Goal: Complete application form: Complete application form

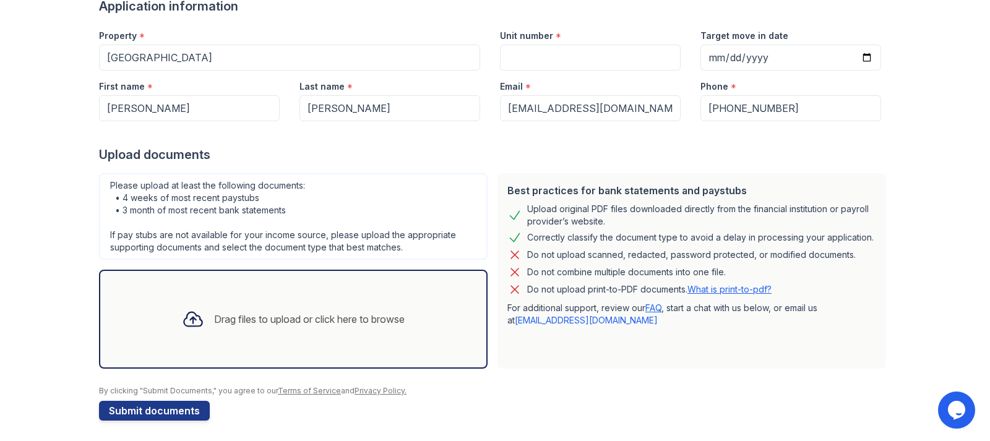
scroll to position [111, 0]
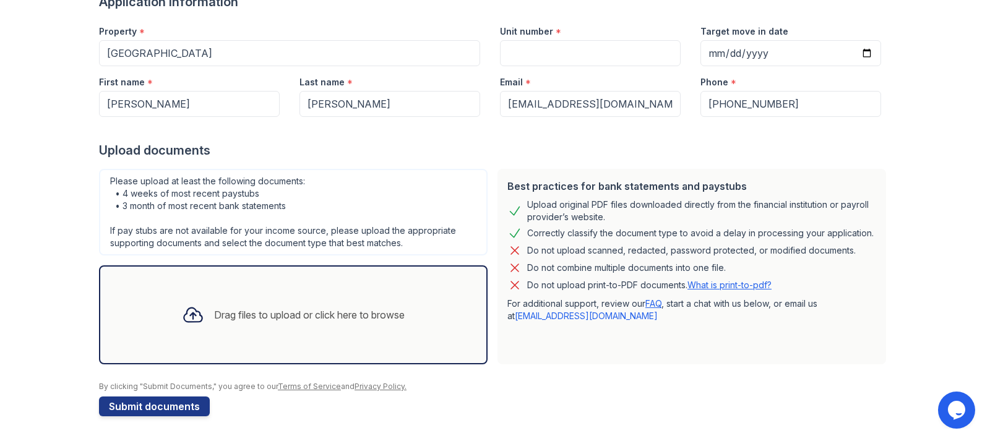
click at [244, 324] on div "Drag files to upload or click here to browse" at bounding box center [293, 315] width 242 height 42
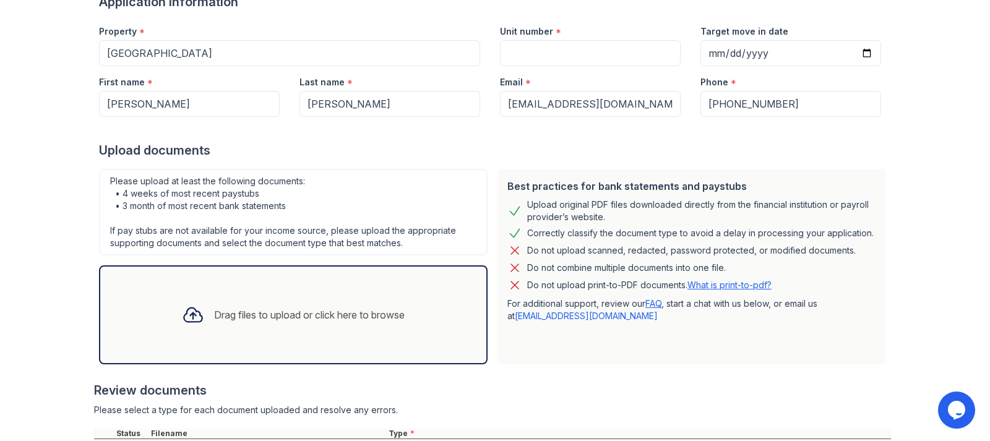
drag, startPoint x: 982, startPoint y: 100, endPoint x: 989, endPoint y: 151, distance: 51.3
click at [989, 151] on div "Upload Documents for [GEOGRAPHIC_DATA] Application information Property * [GEOG…" at bounding box center [495, 109] width 990 height 441
click at [545, 53] on input "Unit number" at bounding box center [590, 53] width 181 height 26
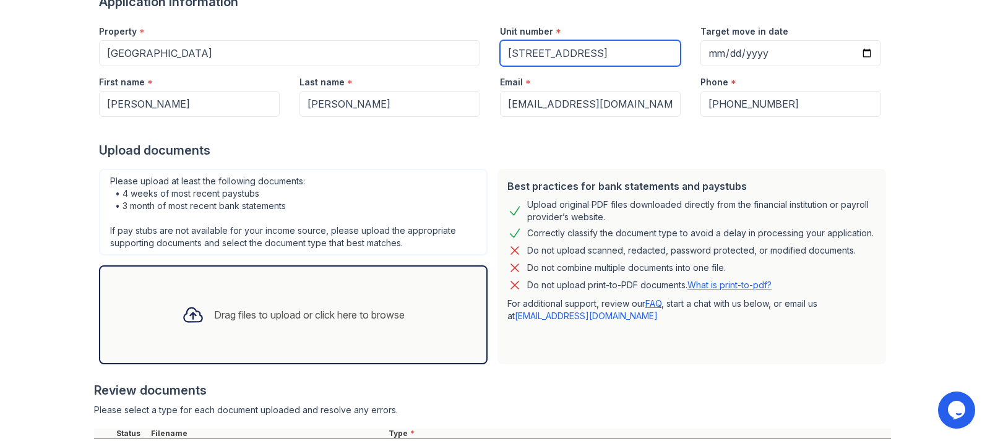
type input "[STREET_ADDRESS]"
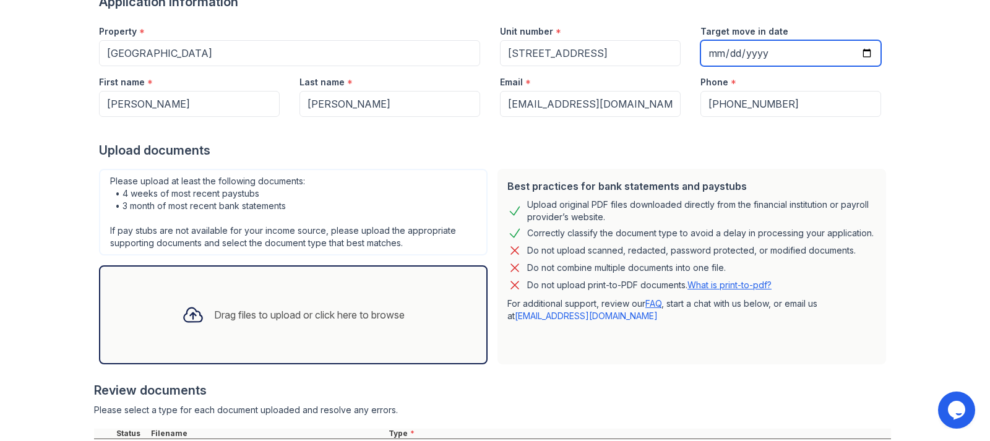
click at [716, 57] on input "Target move in date" at bounding box center [790, 53] width 181 height 26
type input "[DATE]"
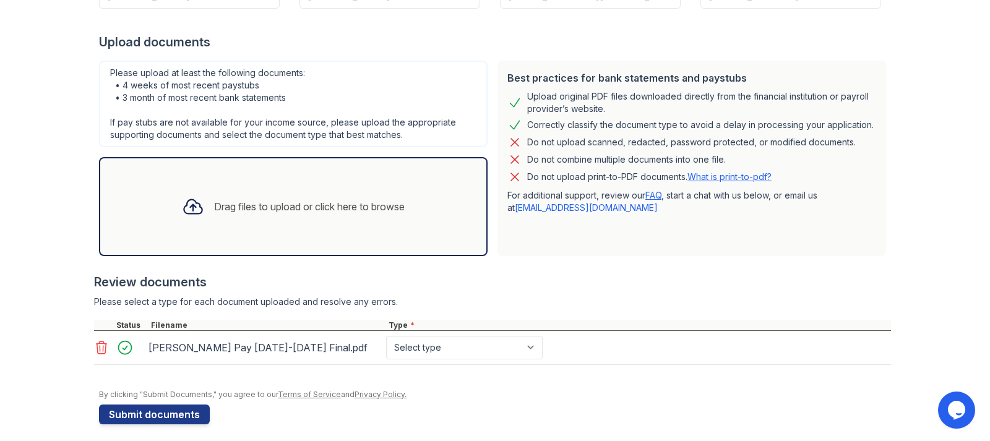
scroll to position [227, 0]
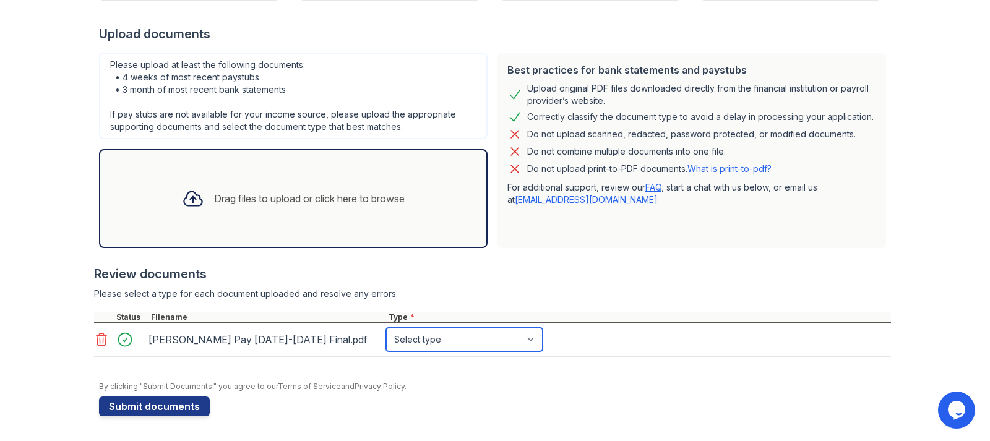
click at [386, 328] on select "Select type Paystub Bank Statement Offer Letter Tax Documents Benefit Award Let…" at bounding box center [464, 340] width 156 height 24
select select "paystub"
click option "Paystub" at bounding box center [0, 0] width 0 height 0
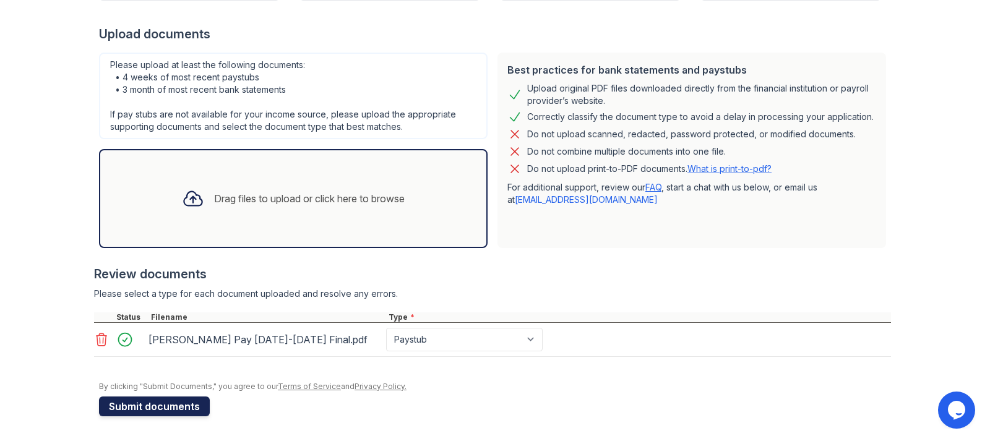
click at [173, 407] on button "Submit documents" at bounding box center [154, 406] width 111 height 20
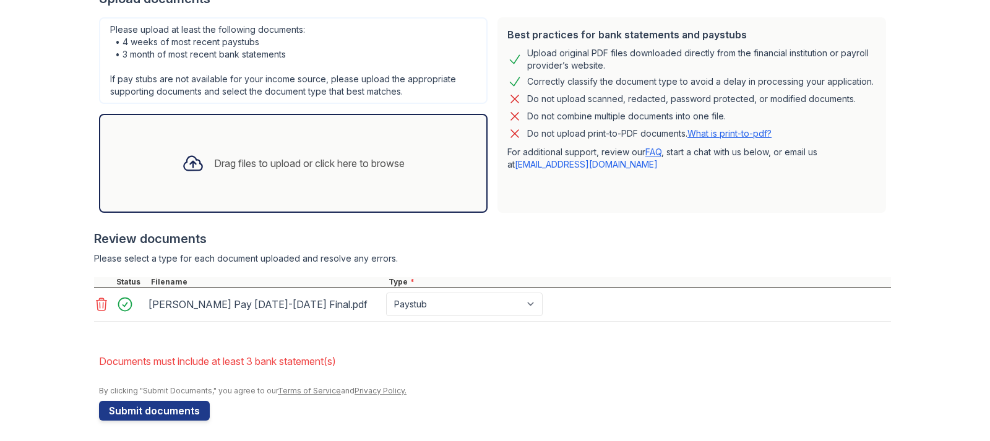
scroll to position [298, 0]
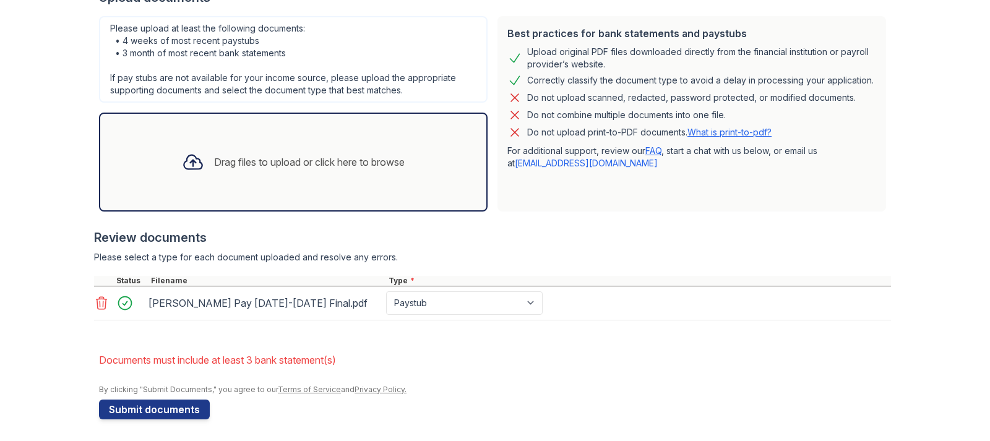
click at [280, 172] on div "Drag files to upload or click here to browse" at bounding box center [293, 162] width 242 height 42
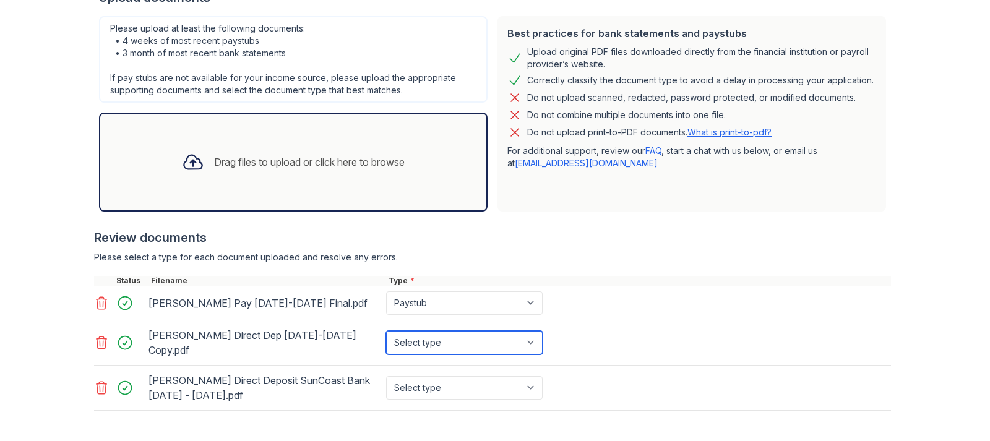
click at [386, 331] on select "Select type Paystub Bank Statement Offer Letter Tax Documents Benefit Award Let…" at bounding box center [464, 343] width 156 height 24
select select "other"
click option "Other" at bounding box center [0, 0] width 0 height 0
drag, startPoint x: 480, startPoint y: 333, endPoint x: 495, endPoint y: 343, distance: 18.2
click at [495, 343] on select "Select type Paystub Bank Statement Offer Letter Tax Documents Benefit Award Let…" at bounding box center [464, 343] width 156 height 24
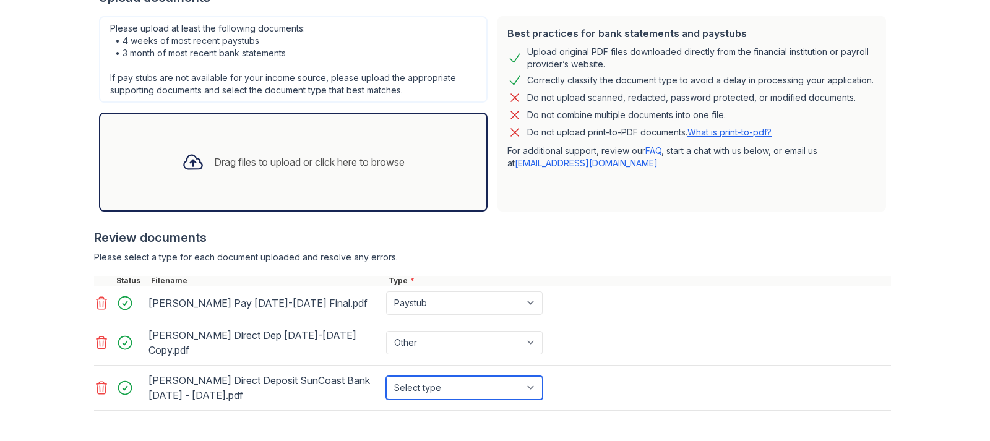
click at [386, 376] on select "Select type Paystub Bank Statement Offer Letter Tax Documents Benefit Award Let…" at bounding box center [464, 388] width 156 height 24
select select "other"
click option "Other" at bounding box center [0, 0] width 0 height 0
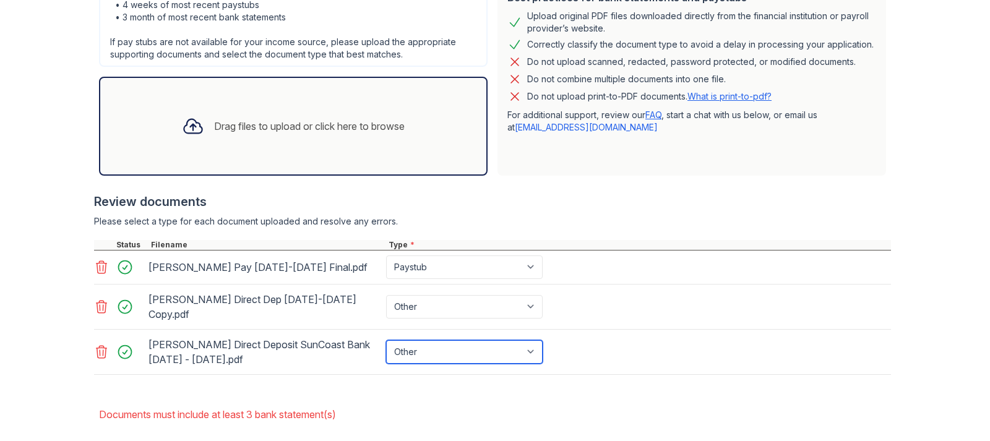
scroll to position [380, 0]
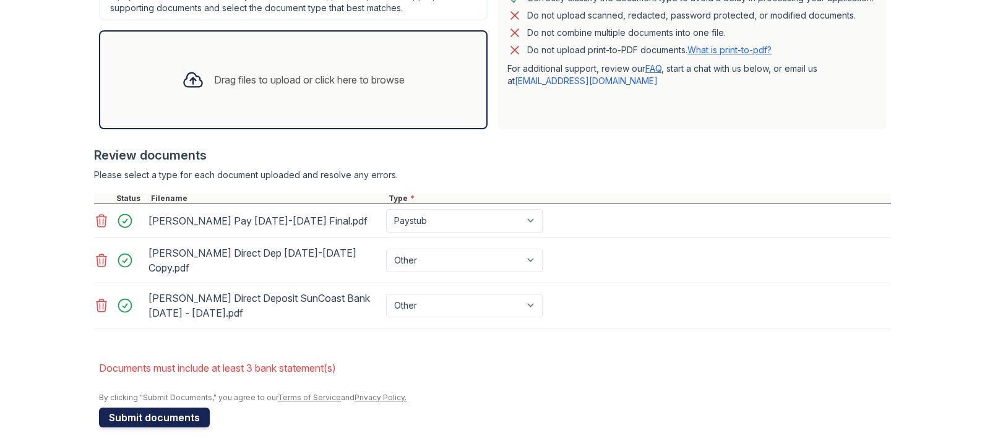
click at [174, 411] on button "Submit documents" at bounding box center [154, 418] width 111 height 20
click at [287, 334] on form "Application information Property * [GEOGRAPHIC_DATA] Unit number * Bldg 6 unit …" at bounding box center [495, 92] width 792 height 669
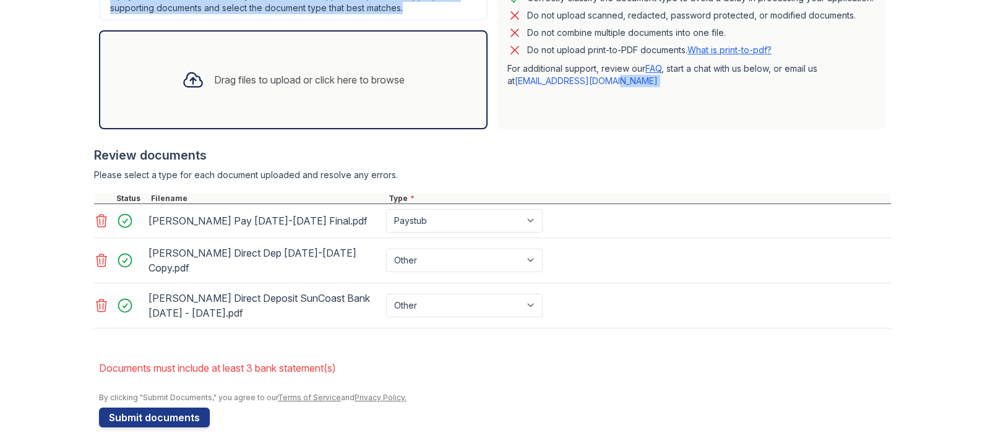
drag, startPoint x: 706, startPoint y: 143, endPoint x: 676, endPoint y: 185, distance: 51.8
click at [736, 132] on div "Best practices for bank statements and paystubs Upload original PDF files downl…" at bounding box center [492, 135] width 797 height 412
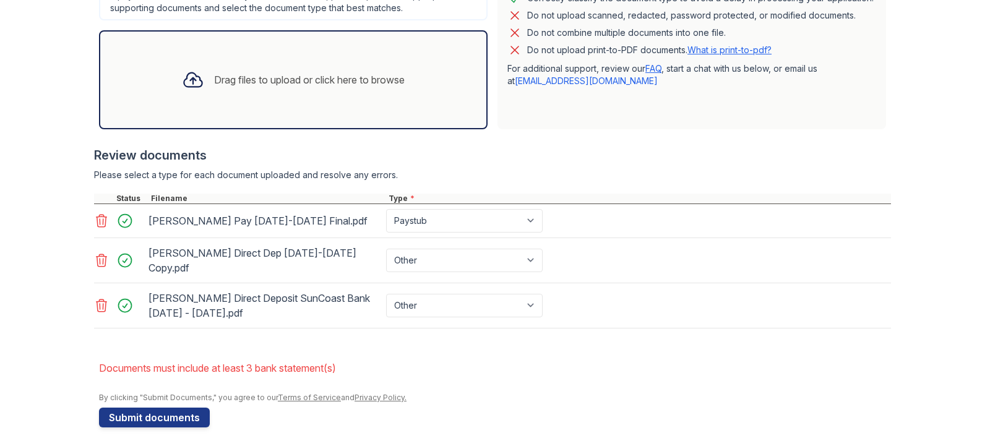
drag, startPoint x: 250, startPoint y: 310, endPoint x: 250, endPoint y: 320, distance: 9.9
click at [250, 318] on div "Review documents Please select a type for each document uploaded and resolve an…" at bounding box center [492, 237] width 797 height 207
click at [254, 328] on div at bounding box center [492, 334] width 797 height 12
click at [278, 83] on div "Drag files to upload or click here to browse" at bounding box center [309, 79] width 190 height 15
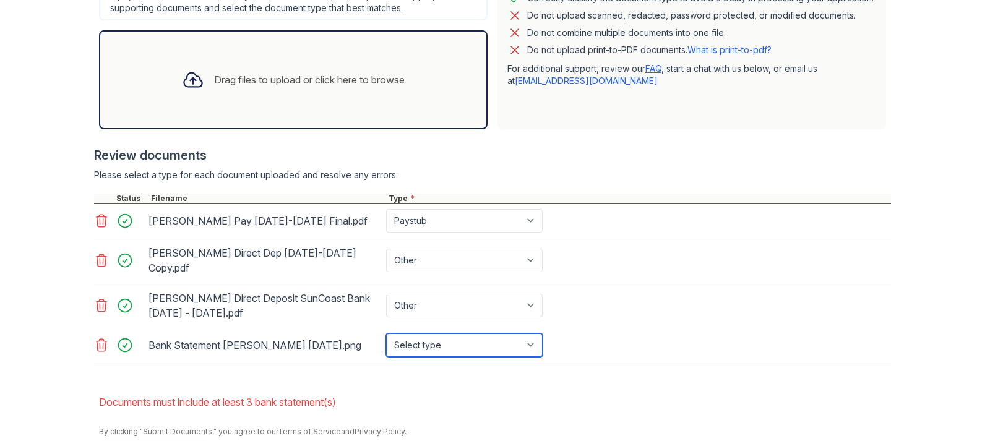
click at [386, 333] on select "Select type Paystub Bank Statement Offer Letter Tax Documents Benefit Award Let…" at bounding box center [464, 345] width 156 height 24
select select "bank_statement"
click option "Bank Statement" at bounding box center [0, 0] width 0 height 0
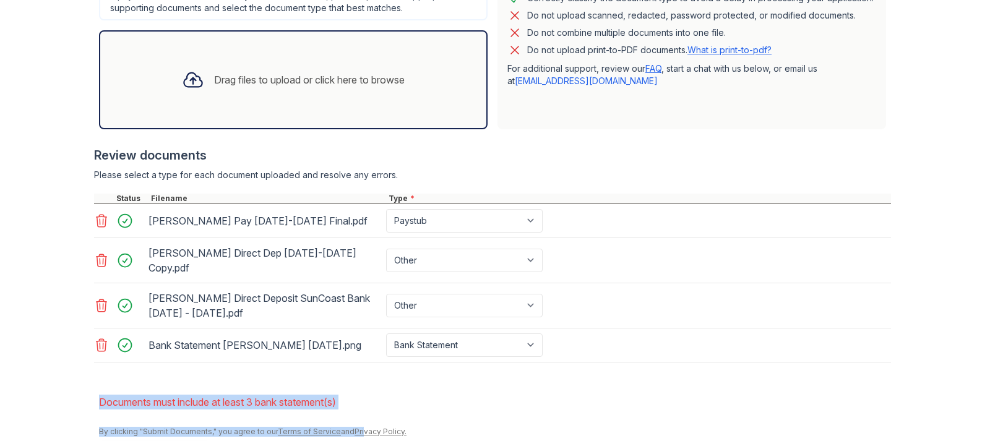
scroll to position [414, 0]
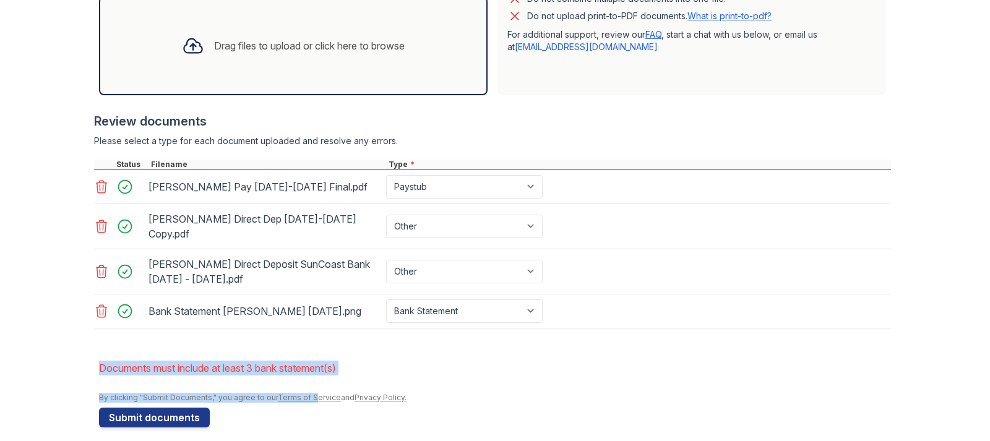
drag, startPoint x: 398, startPoint y: 367, endPoint x: 306, endPoint y: 470, distance: 138.4
click at [306, 440] on main "Upload Documents for [GEOGRAPHIC_DATA] Please correct the errors below. Applica…" at bounding box center [495, 220] width 990 height 441
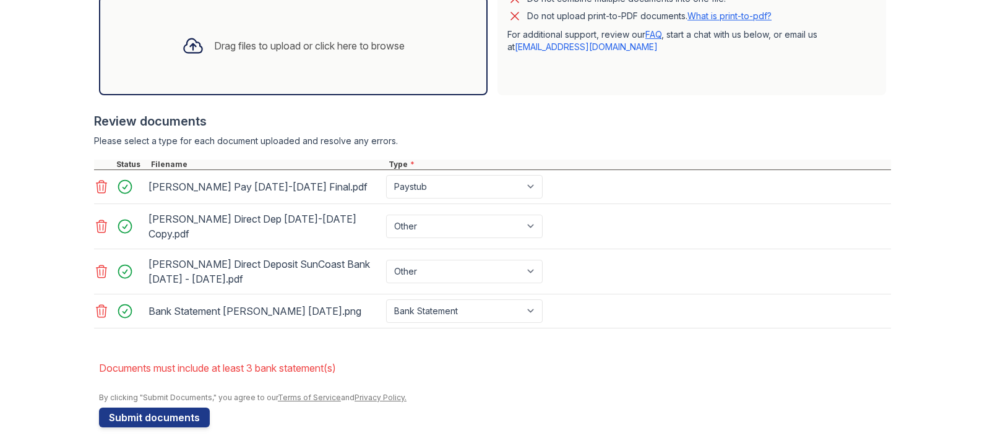
click at [258, 55] on div "Drag files to upload or click here to browse" at bounding box center [293, 46] width 242 height 42
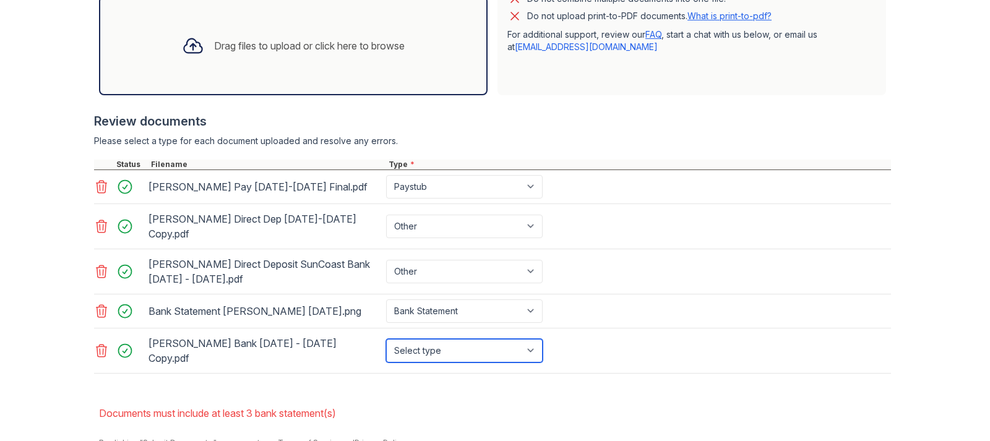
click at [386, 339] on select "Select type Paystub Bank Statement Offer Letter Tax Documents Benefit Award Let…" at bounding box center [464, 351] width 156 height 24
select select "bank_statement"
click option "Bank Statement" at bounding box center [0, 0] width 0 height 0
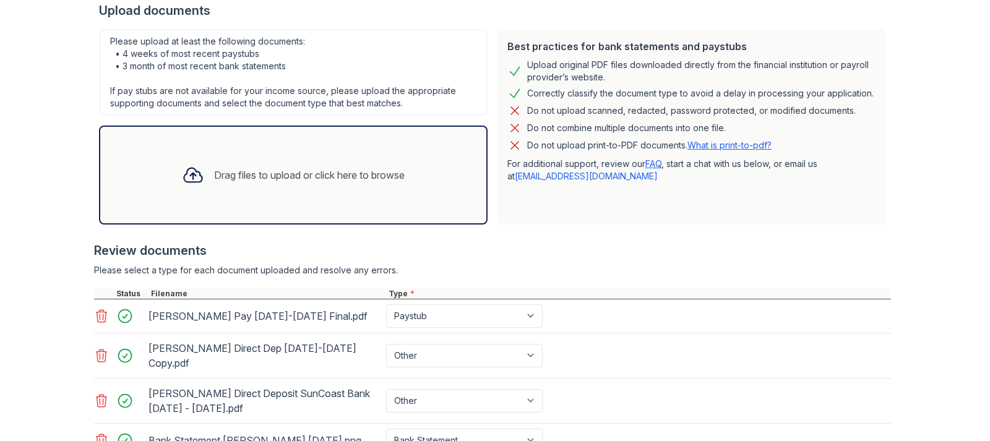
scroll to position [415, 0]
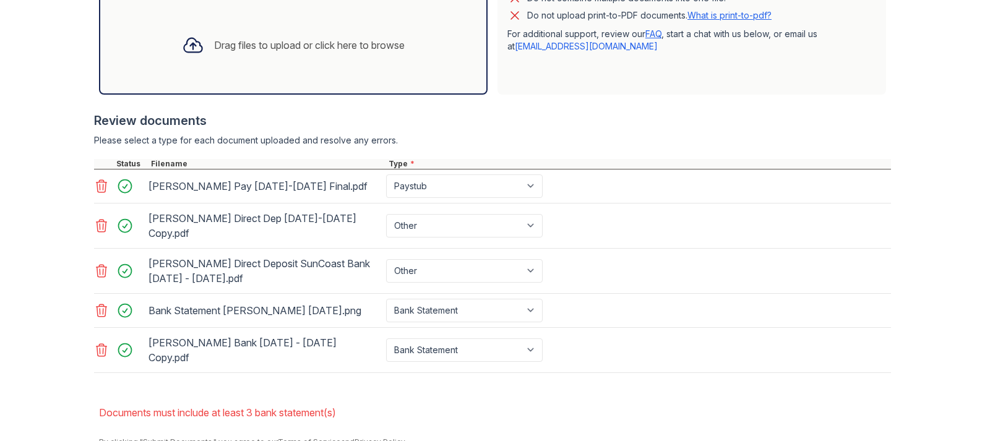
click at [343, 51] on div "Drag files to upload or click here to browse" at bounding box center [309, 45] width 190 height 15
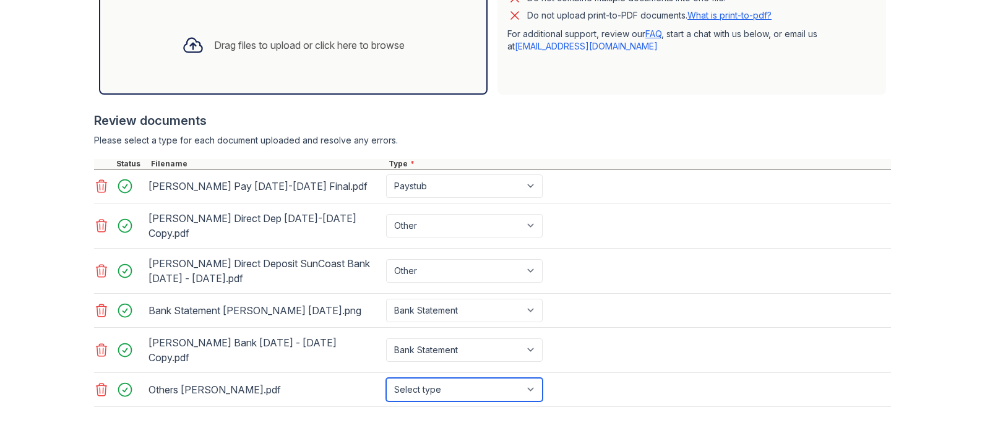
click at [386, 378] on select "Select type Paystub Bank Statement Offer Letter Tax Documents Benefit Award Let…" at bounding box center [464, 390] width 156 height 24
select select "bank_statement"
click option "Bank Statement" at bounding box center [0, 0] width 0 height 0
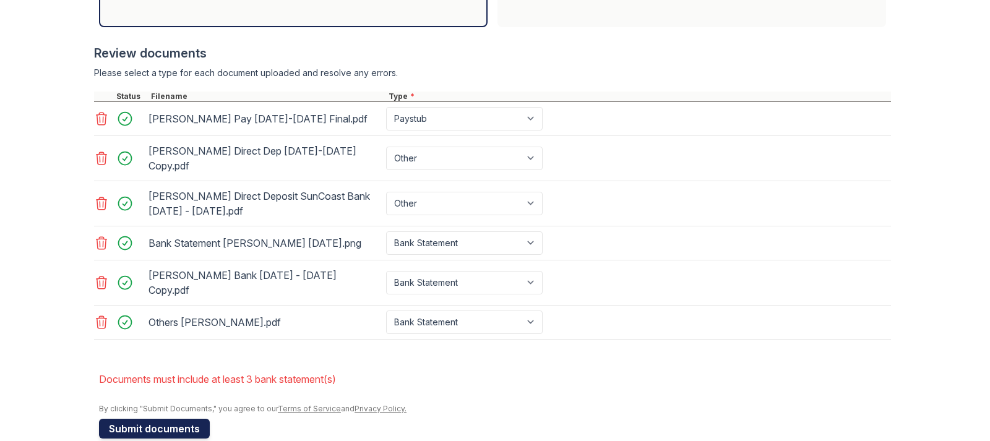
click at [170, 419] on button "Submit documents" at bounding box center [154, 429] width 111 height 20
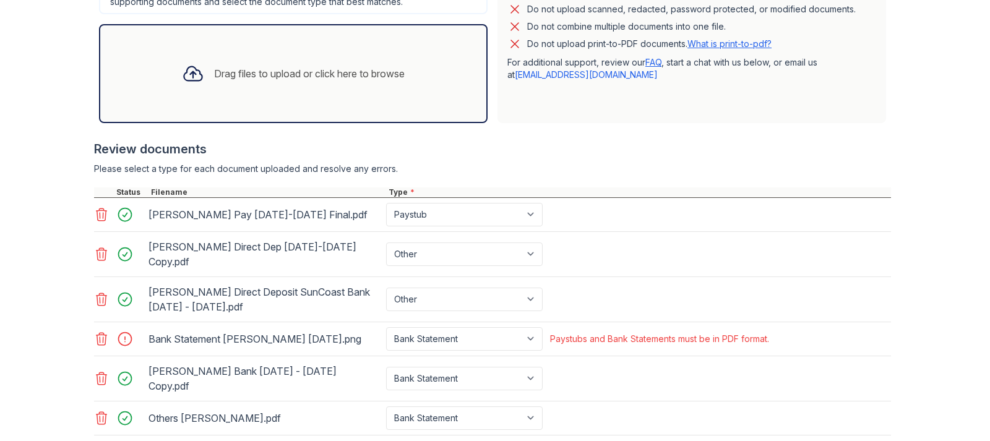
scroll to position [443, 0]
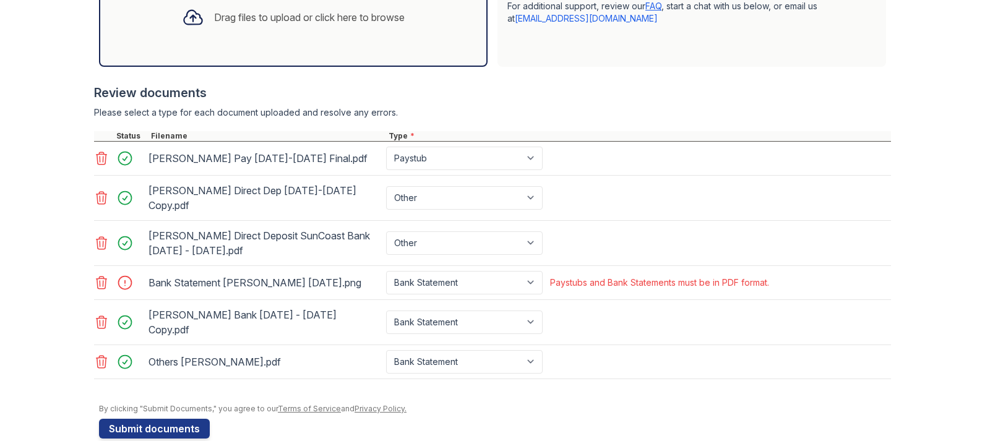
click at [285, 283] on div "Bank Statement [PERSON_NAME] [DATE].png" at bounding box center [264, 283] width 237 height 24
drag, startPoint x: 327, startPoint y: 270, endPoint x: 156, endPoint y: 296, distance: 172.8
click at [156, 296] on div "[PERSON_NAME] Pay [DATE]-[DATE] Final.pdf Paystub Bank Statement Offer Letter T…" at bounding box center [492, 260] width 797 height 237
click at [102, 275] on icon at bounding box center [101, 282] width 15 height 15
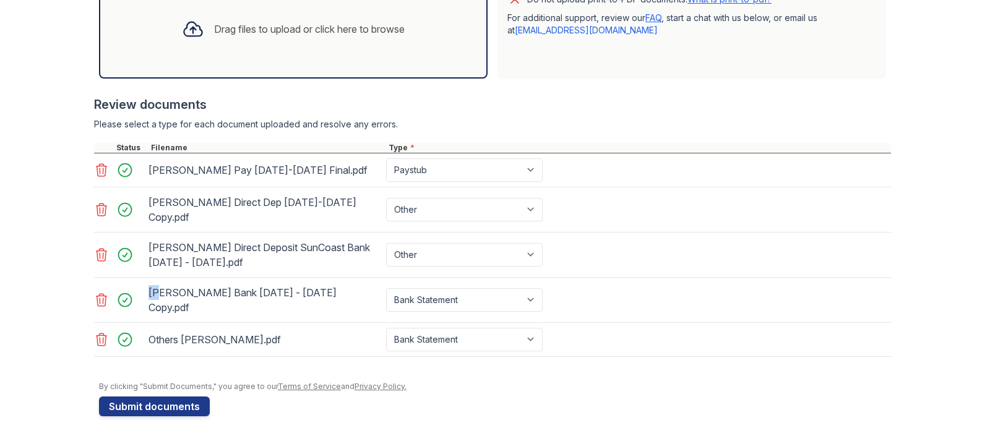
scroll to position [409, 0]
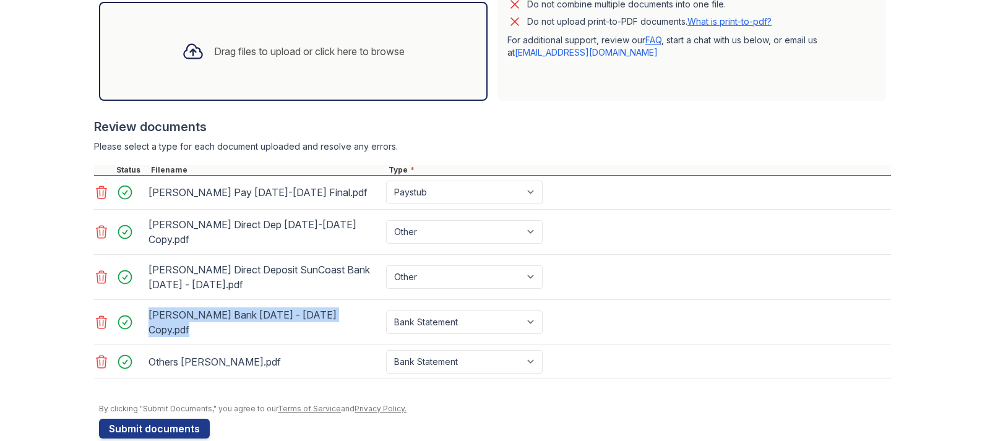
drag, startPoint x: 980, startPoint y: 248, endPoint x: 902, endPoint y: 351, distance: 128.9
click at [989, 326] on main "Upload Documents for [GEOGRAPHIC_DATA] Please correct the errors below. Applica…" at bounding box center [495, 220] width 990 height 441
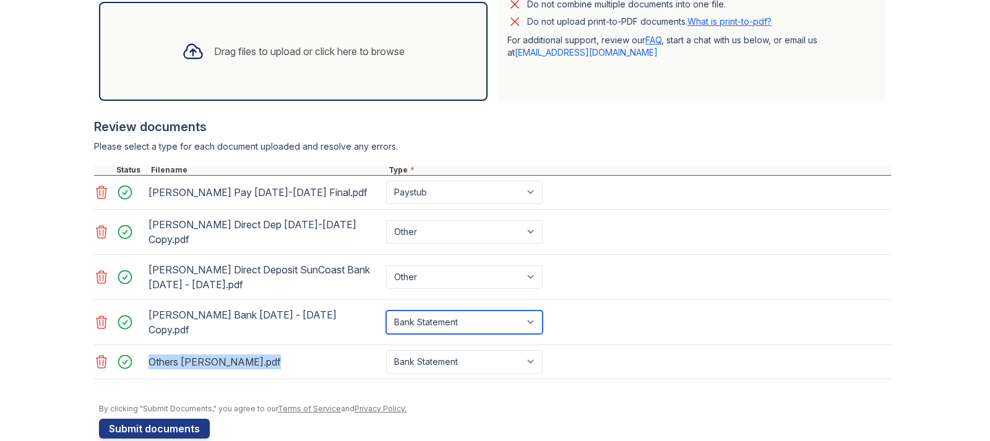
select select "tax_documents"
click option "Tax Documents" at bounding box center [0, 0] width 0 height 0
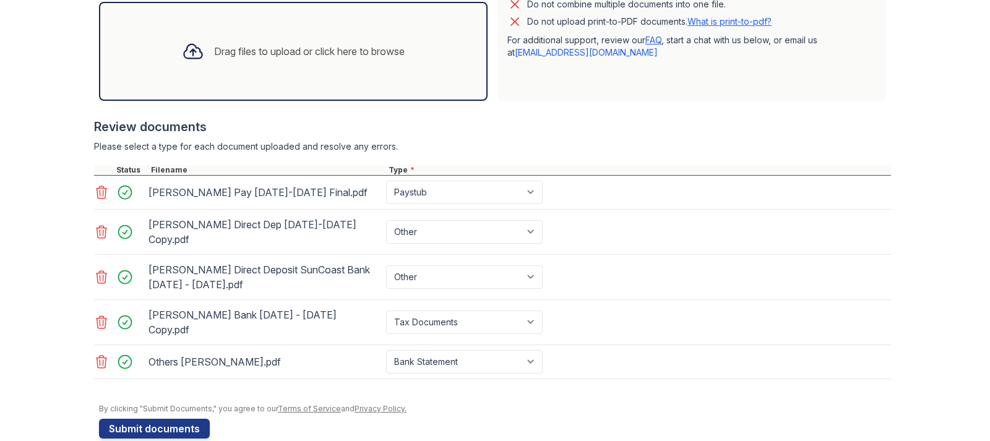
click at [274, 432] on div "Upload Documents for [GEOGRAPHIC_DATA] Please correct the errors below. Applica…" at bounding box center [495, 27] width 950 height 872
click at [273, 432] on div "Upload Documents for [GEOGRAPHIC_DATA] Please correct the errors below. Applica…" at bounding box center [495, 27] width 950 height 872
click at [722, 227] on div "[PERSON_NAME] Direct Dep [DATE]-[DATE] Copy.pdf Paystub Bank Statement Offer Le…" at bounding box center [492, 232] width 797 height 45
drag, startPoint x: 496, startPoint y: 396, endPoint x: 476, endPoint y: 450, distance: 57.5
click at [476, 440] on main "Upload Documents for [GEOGRAPHIC_DATA] Please correct the errors below. Applica…" at bounding box center [495, 220] width 990 height 441
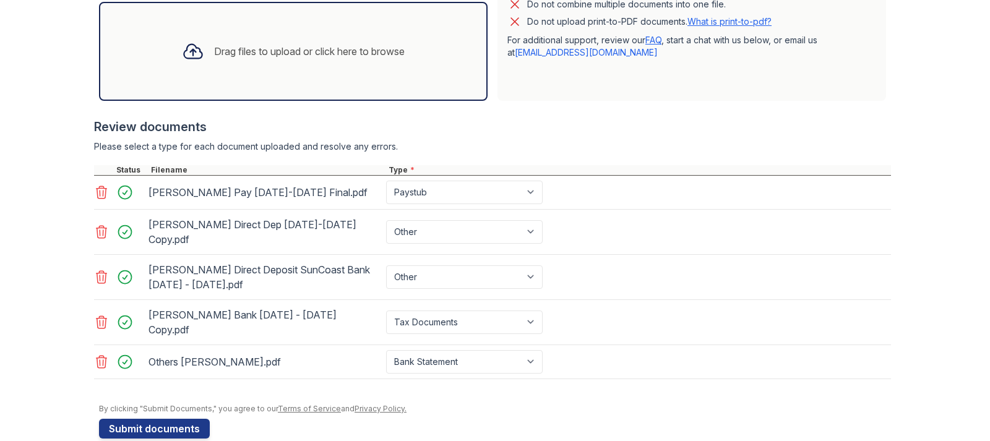
click at [324, 65] on div "Drag files to upload or click here to browse" at bounding box center [293, 51] width 242 height 42
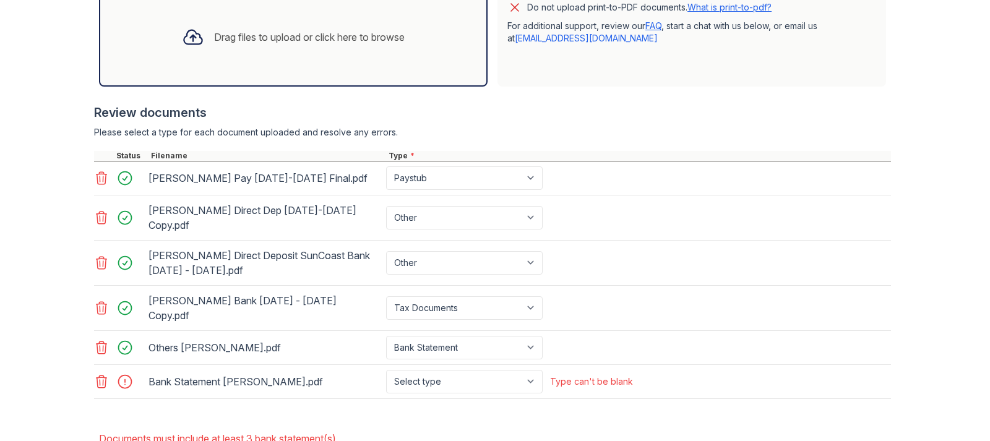
scroll to position [424, 0]
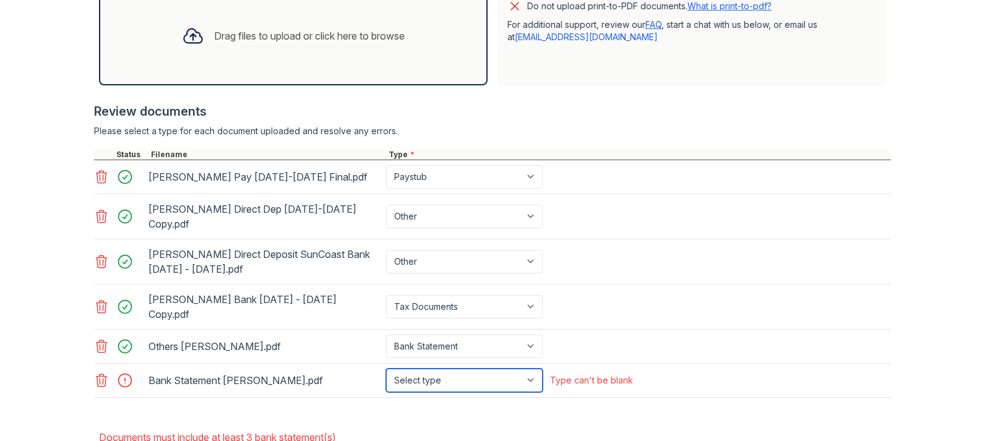
click at [386, 369] on select "Select type Paystub Bank Statement Offer Letter Tax Documents Benefit Award Let…" at bounding box center [464, 381] width 156 height 24
select select "bank_statement"
click option "Bank Statement" at bounding box center [0, 0] width 0 height 0
click at [868, 116] on div "Review documents" at bounding box center [492, 111] width 797 height 17
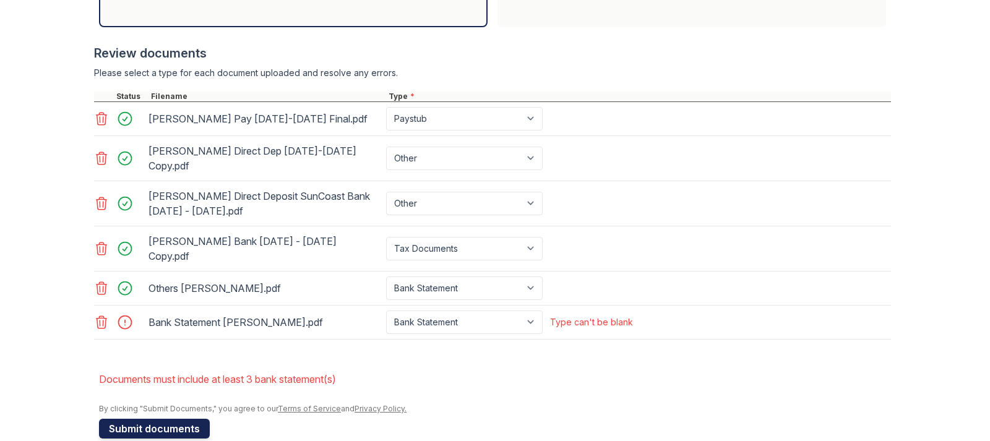
click at [168, 419] on button "Submit documents" at bounding box center [154, 429] width 111 height 20
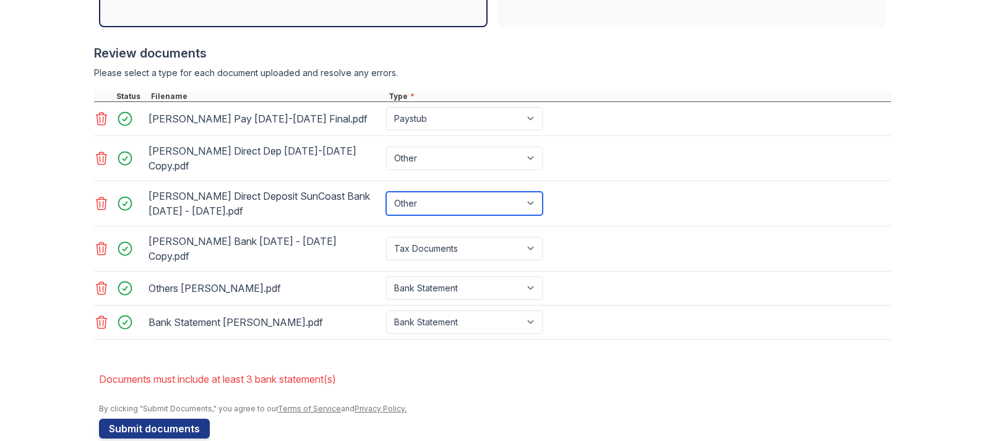
click at [386, 192] on select "Paystub Bank Statement Offer Letter Tax Documents Benefit Award Letter Investme…" at bounding box center [464, 204] width 156 height 24
select select "bank_statement"
click option "Bank Statement" at bounding box center [0, 0] width 0 height 0
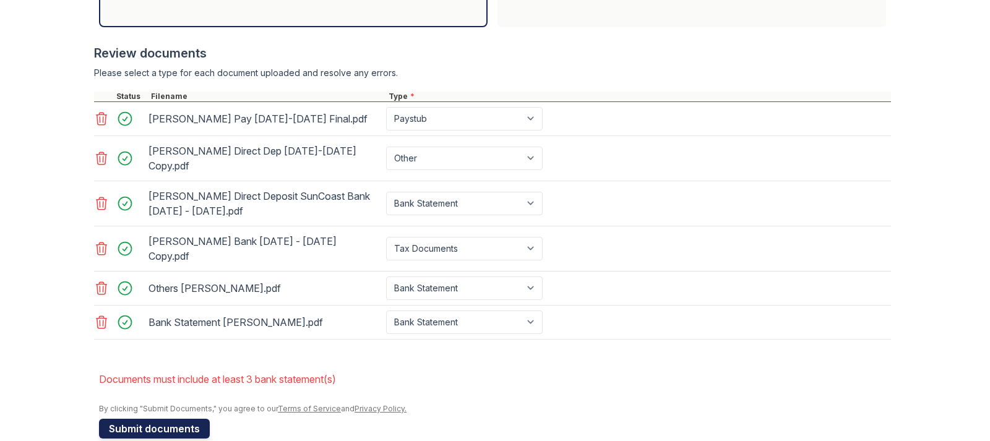
click at [173, 419] on button "Submit documents" at bounding box center [154, 429] width 111 height 20
